Goal: Information Seeking & Learning: Learn about a topic

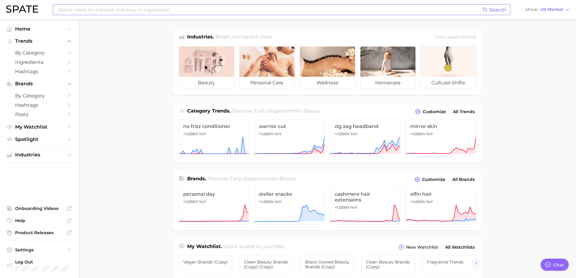
click at [61, 8] on input at bounding box center [270, 10] width 426 height 10
type input "body mist"
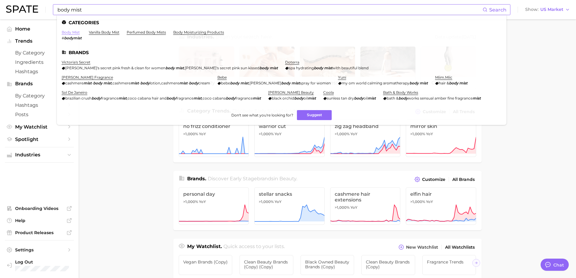
click at [74, 34] on link "body mist" at bounding box center [71, 32] width 18 height 5
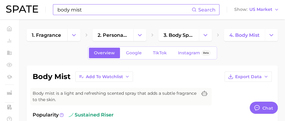
type textarea "x"
